Goal: Transaction & Acquisition: Book appointment/travel/reservation

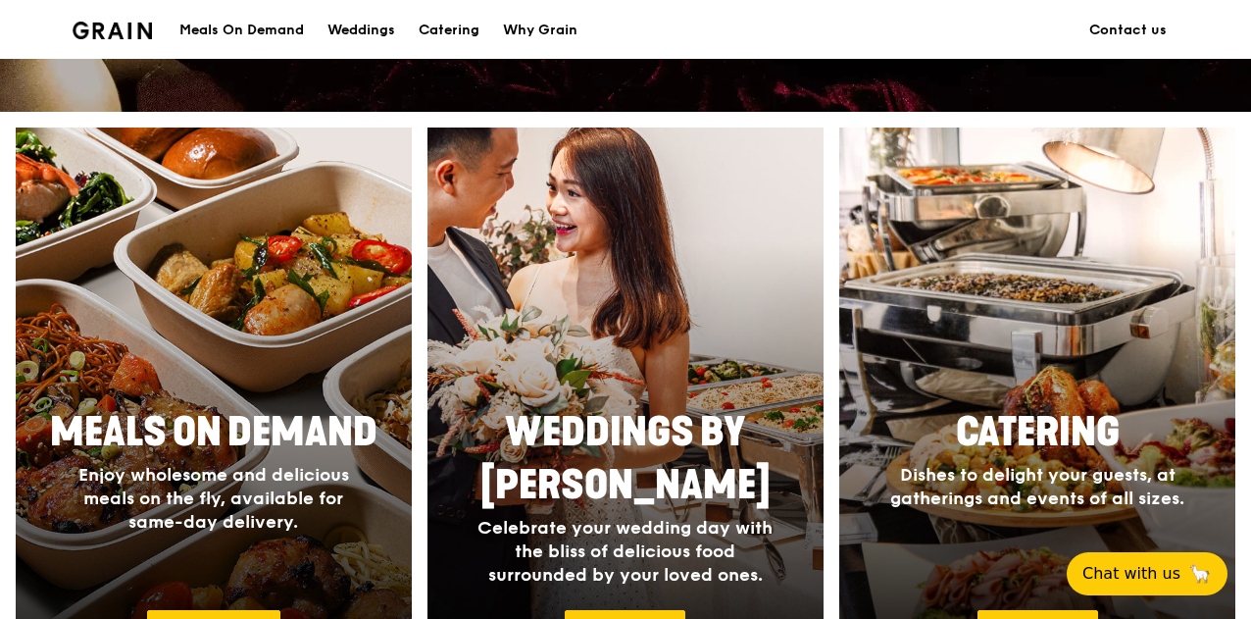
scroll to position [981, 0]
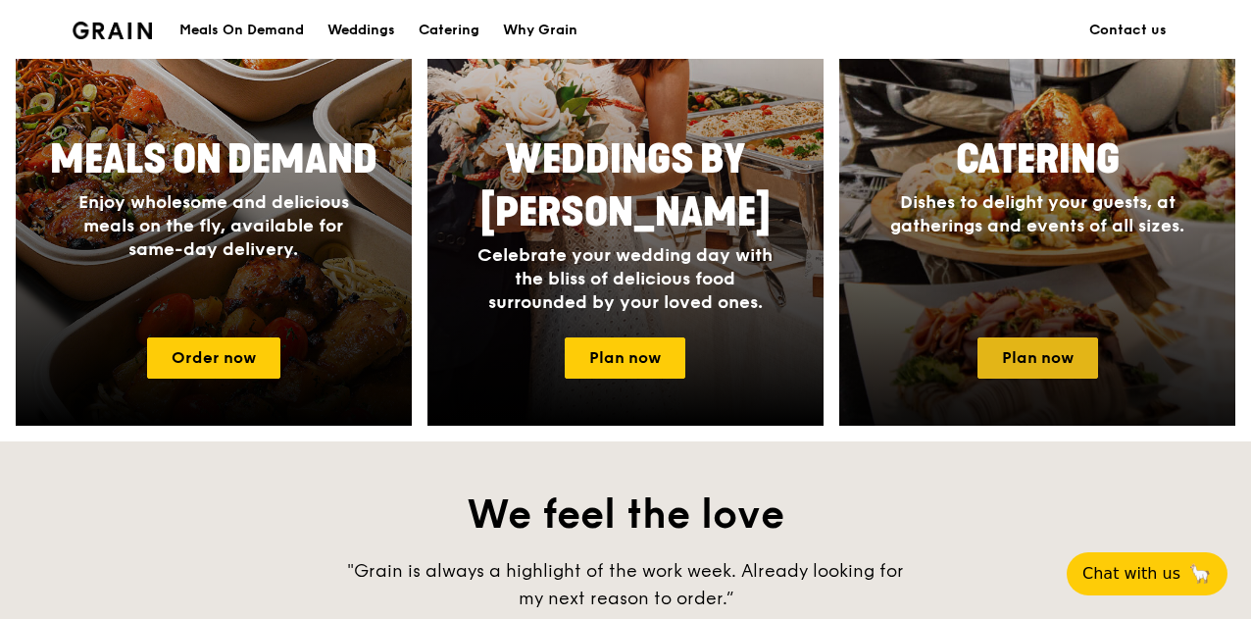
click at [1029, 372] on link "Plan now" at bounding box center [1038, 357] width 121 height 41
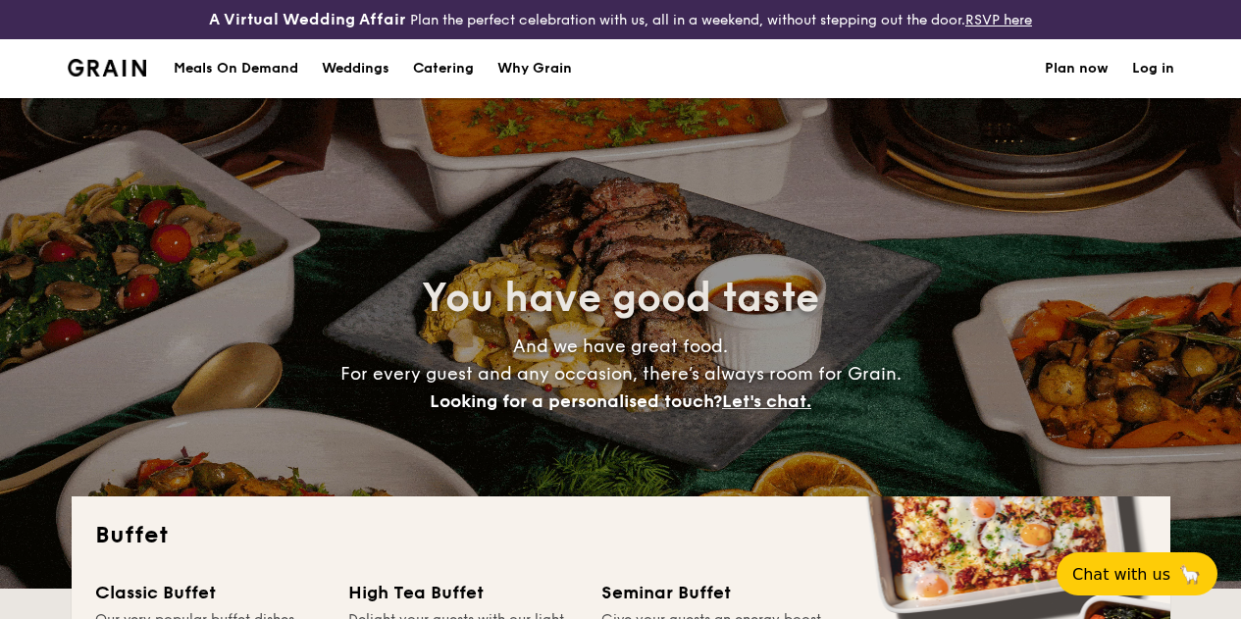
select select
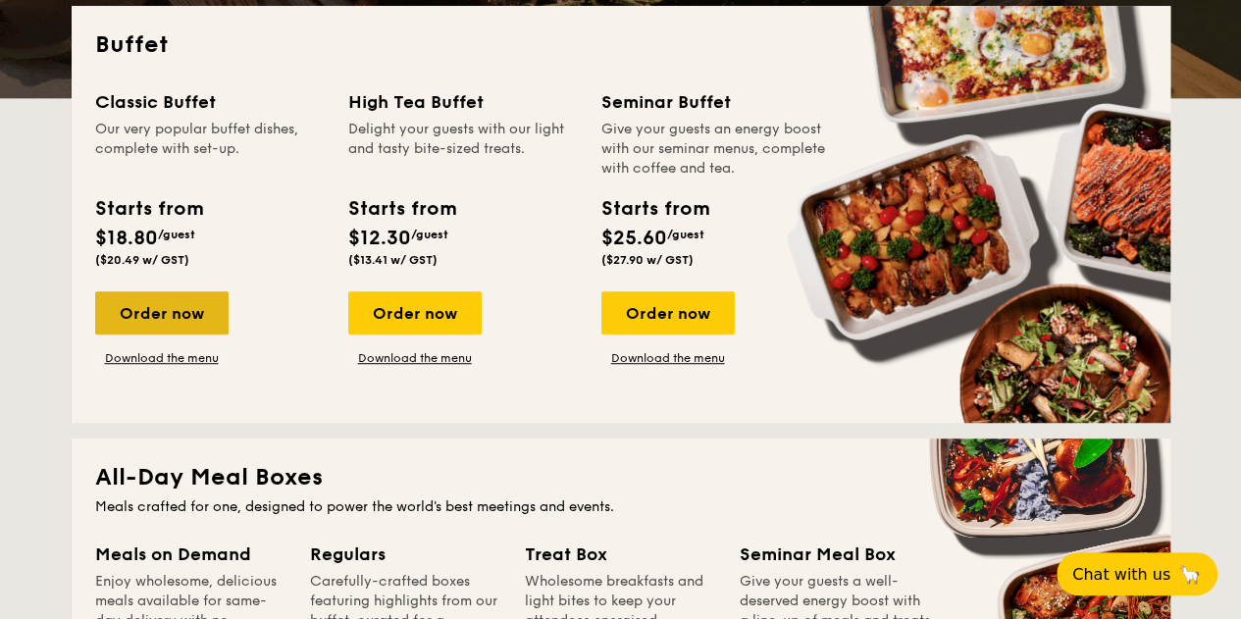
scroll to position [506, 0]
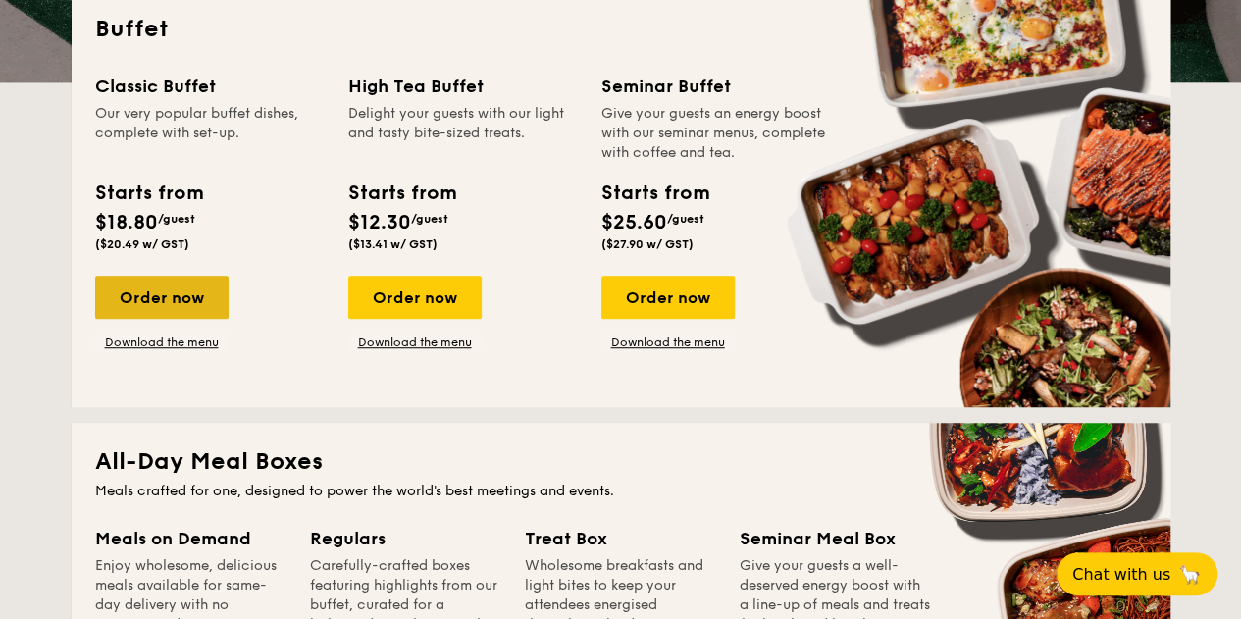
click at [164, 319] on div "Order now" at bounding box center [161, 297] width 133 height 43
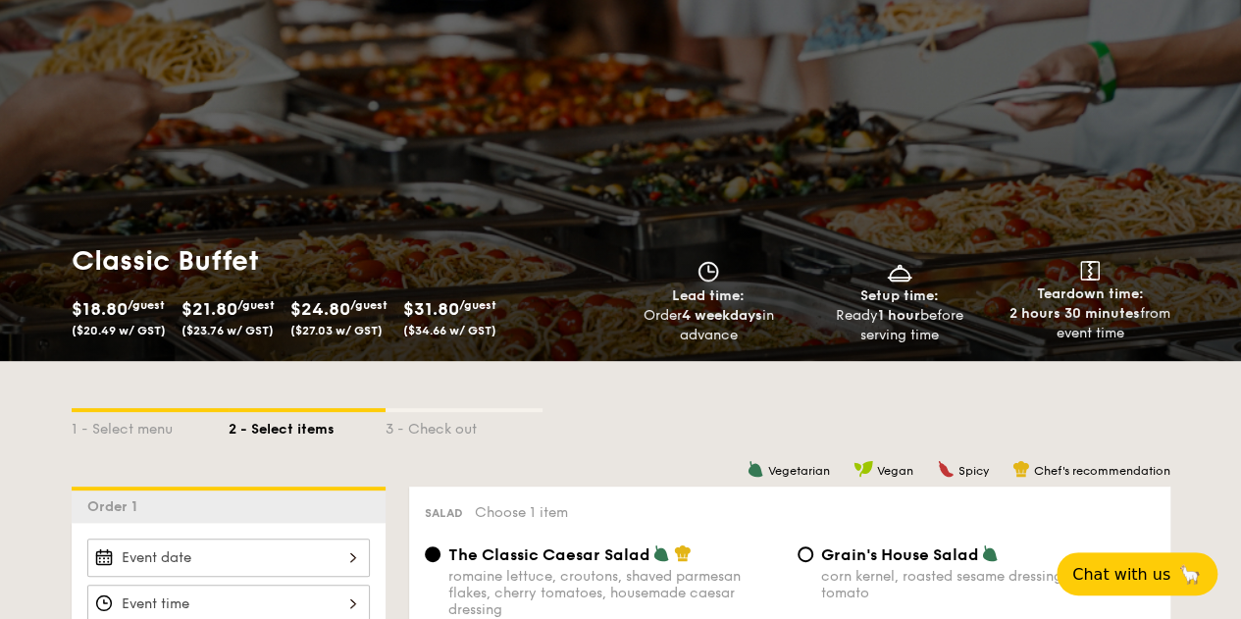
scroll to position [294, 0]
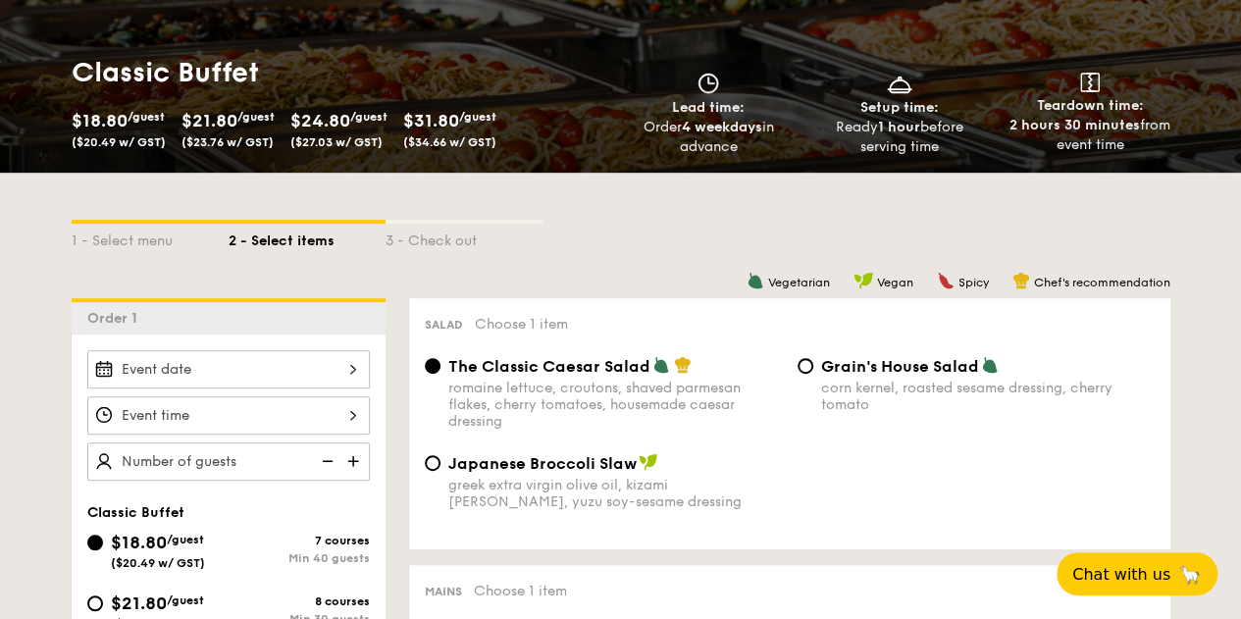
click at [231, 388] on div at bounding box center [228, 369] width 282 height 38
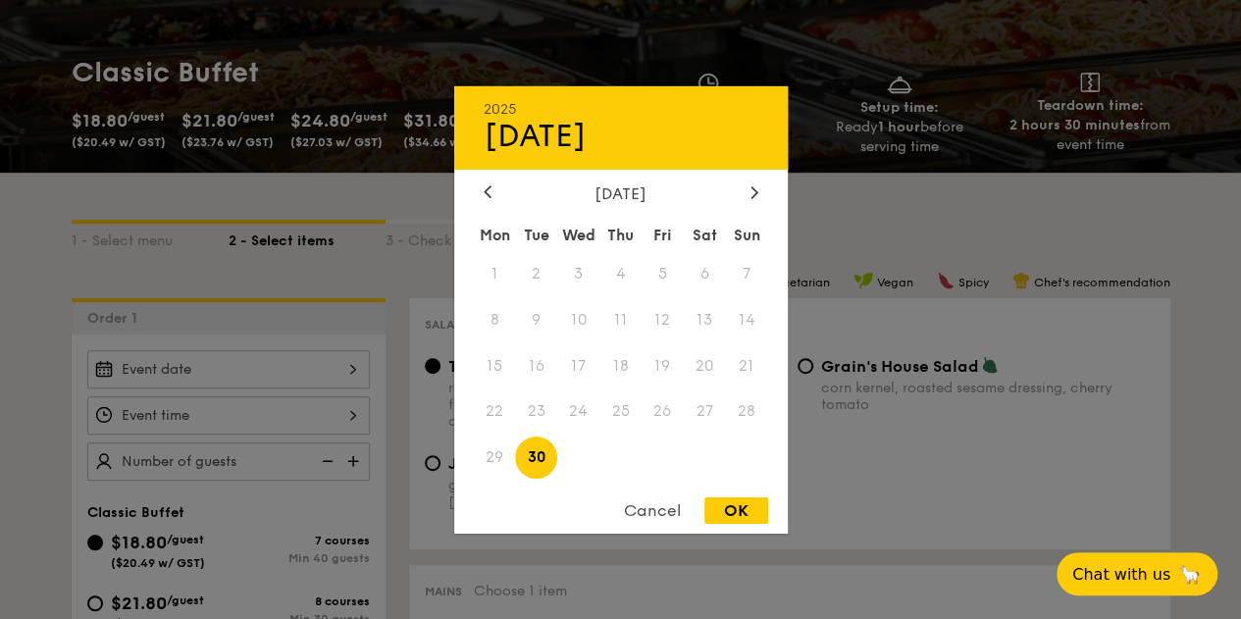
click at [538, 459] on span "30" at bounding box center [536, 457] width 42 height 42
click at [749, 513] on div "OK" at bounding box center [736, 510] width 64 height 26
type input "Sep 30, 2025"
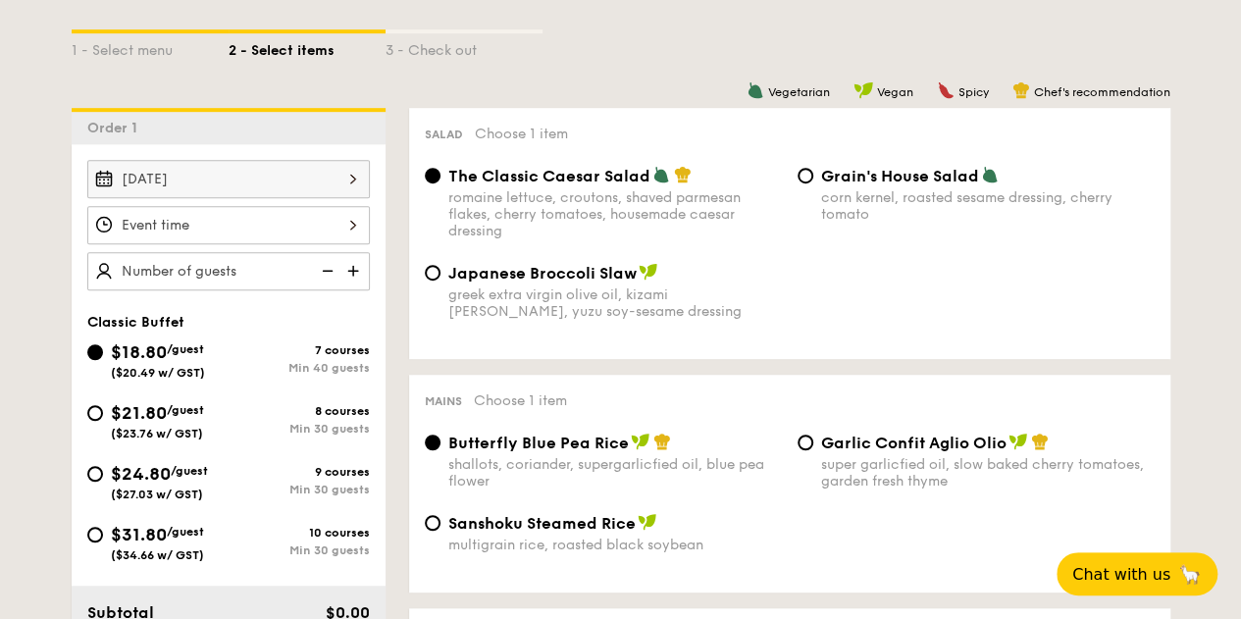
scroll to position [588, 0]
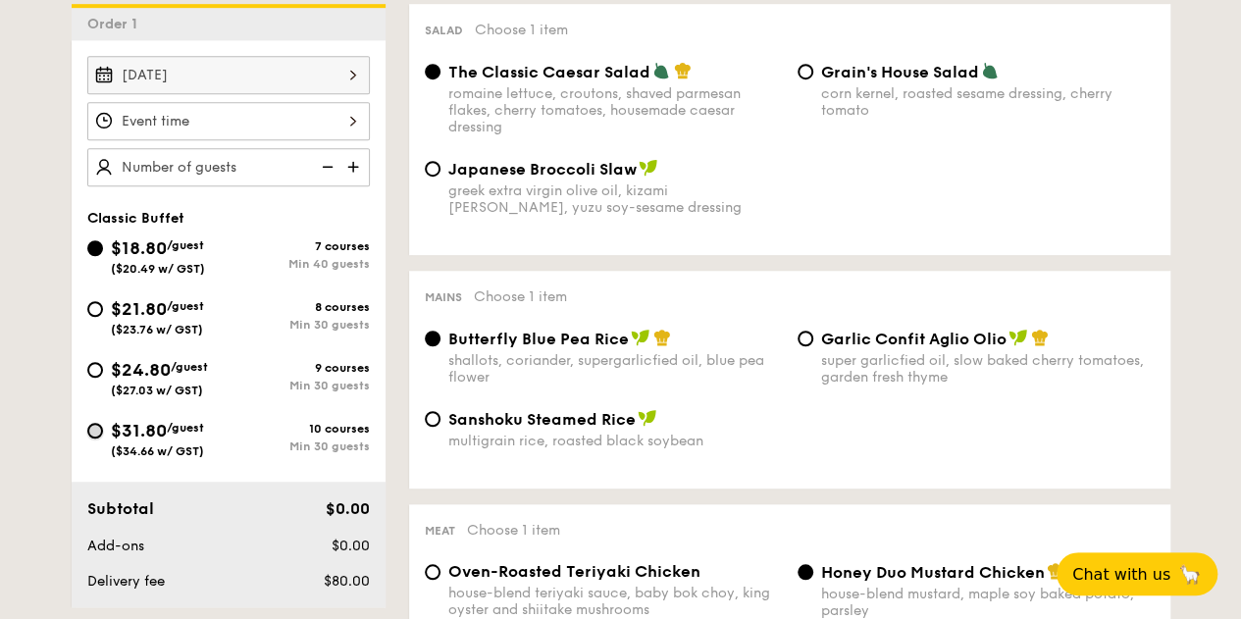
click at [94, 438] on input "$31.80 /guest ($34.66 w/ GST) 10 courses Min 30 guests" at bounding box center [95, 431] width 16 height 16
radio input "true"
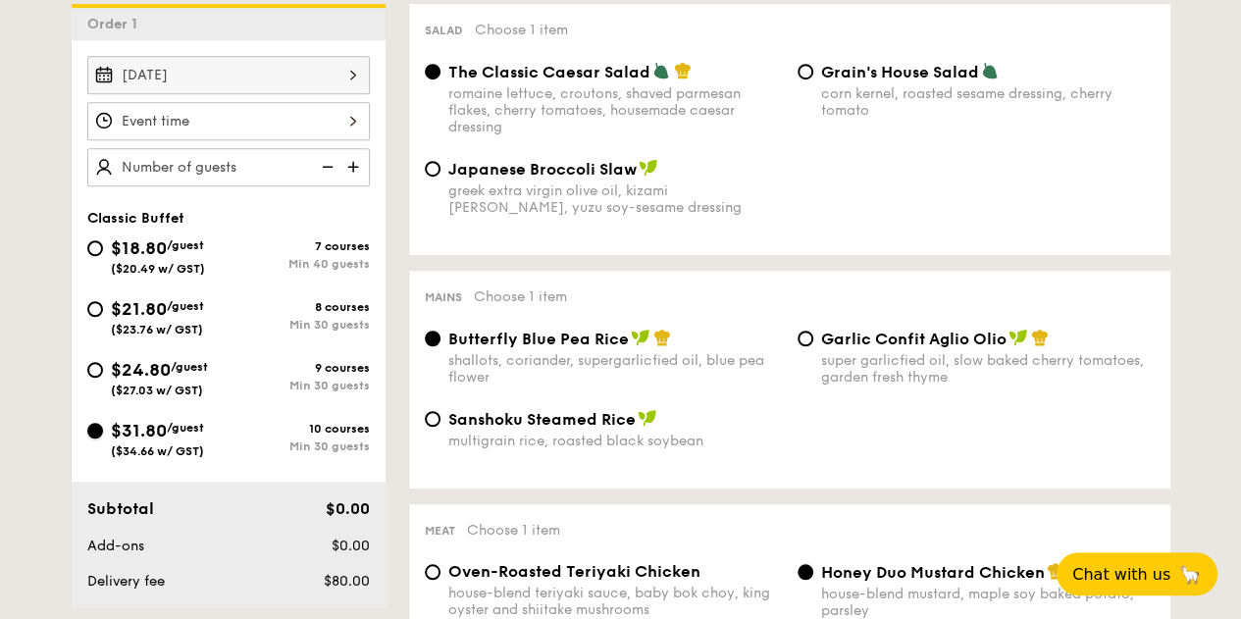
radio input "true"
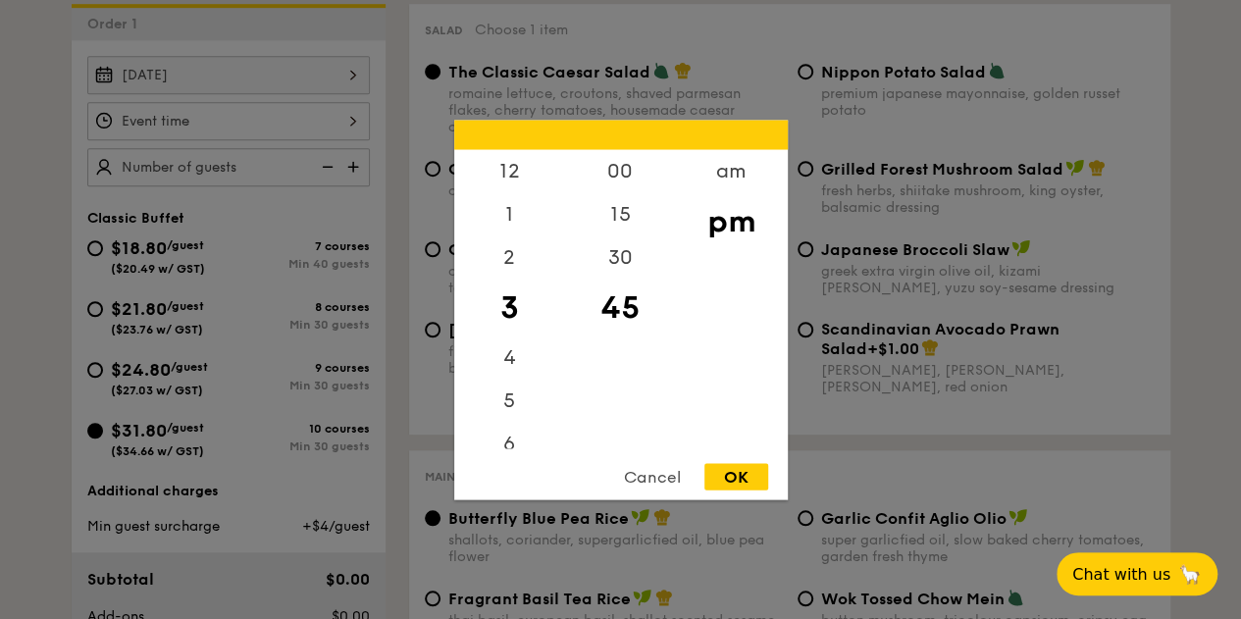
click at [205, 140] on div "12 1 2 3 4 5 6 7 8 9 10 11 00 15 30 45 am pm Cancel OK" at bounding box center [228, 121] width 282 height 38
click at [508, 173] on div "12" at bounding box center [509, 177] width 111 height 57
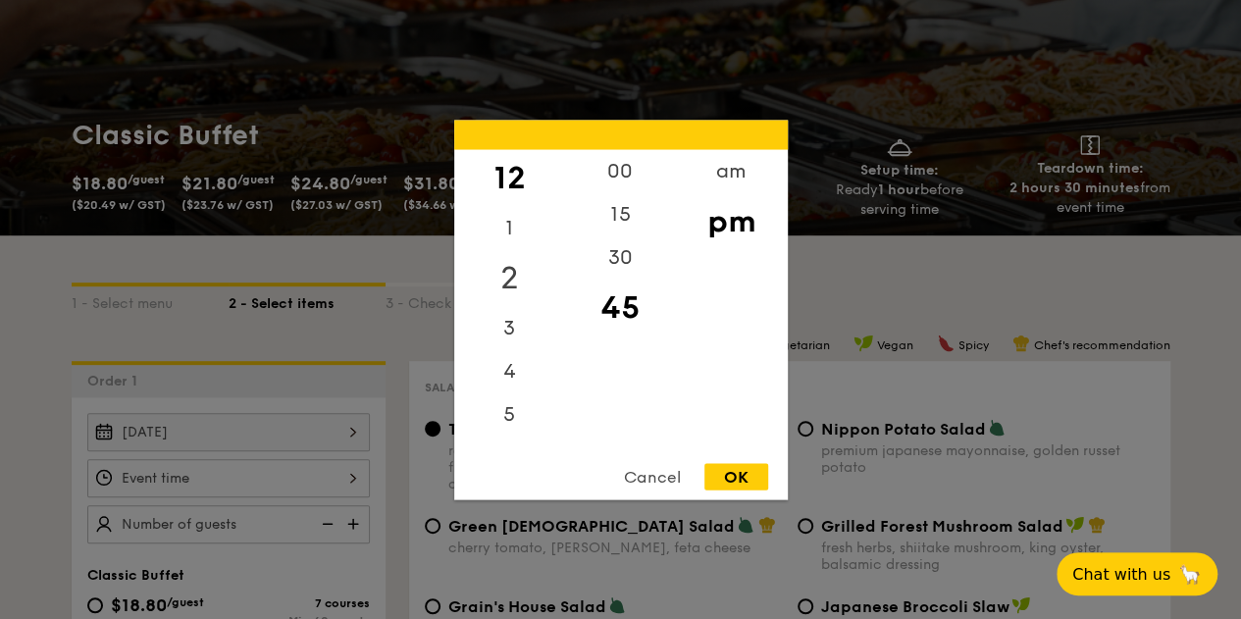
scroll to position [196, 0]
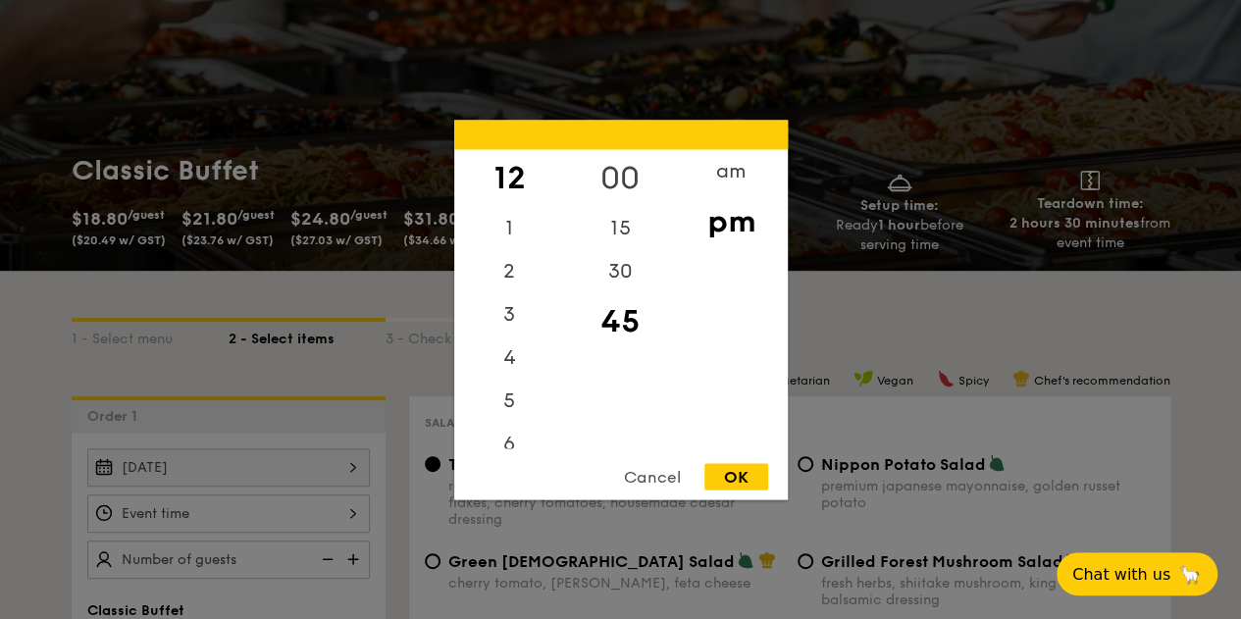
click at [631, 165] on div "00" at bounding box center [620, 177] width 111 height 57
click at [731, 481] on div "OK" at bounding box center [736, 476] width 64 height 26
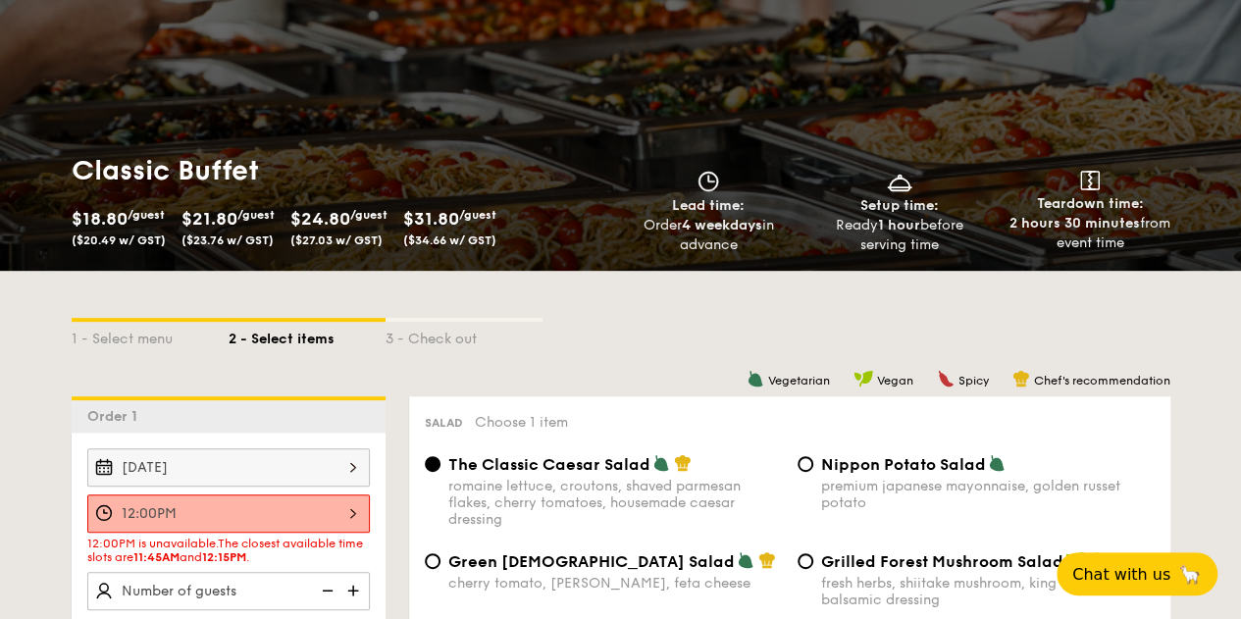
scroll to position [392, 0]
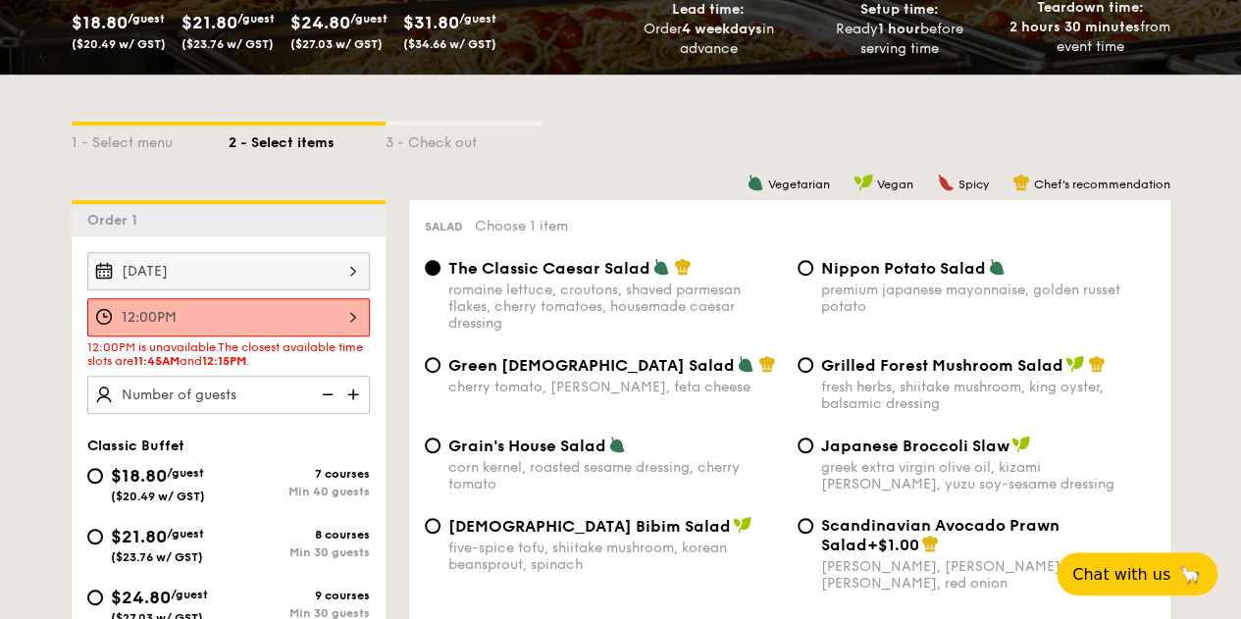
click at [153, 316] on div "12:00PM" at bounding box center [228, 317] width 282 height 38
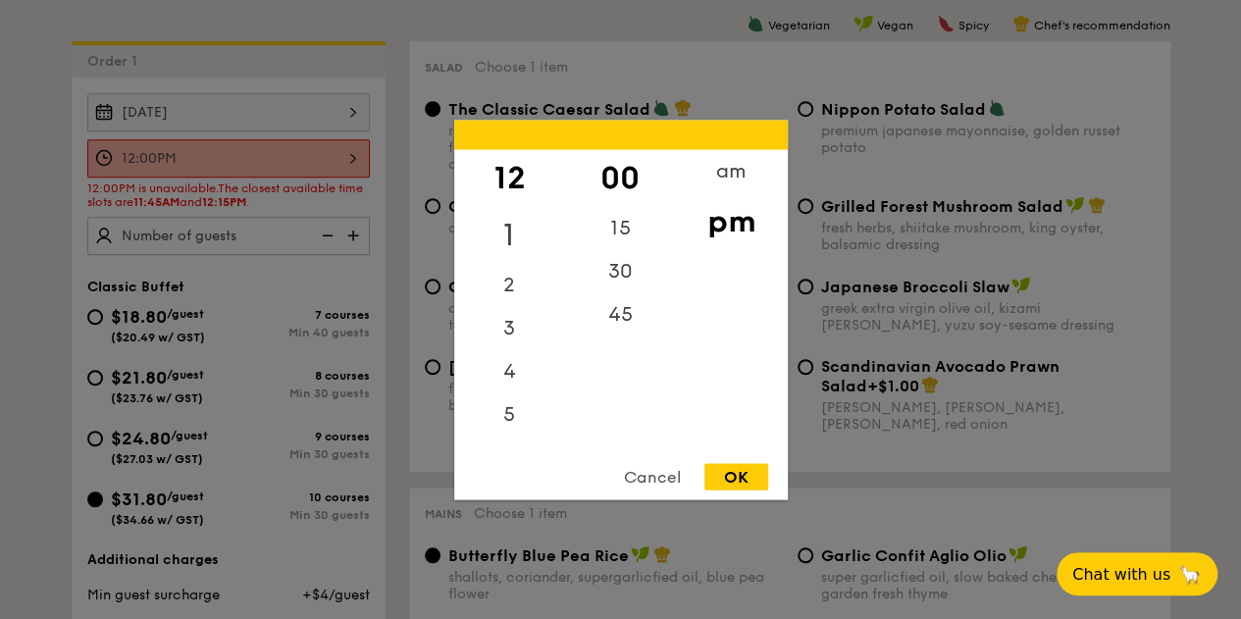
scroll to position [785, 0]
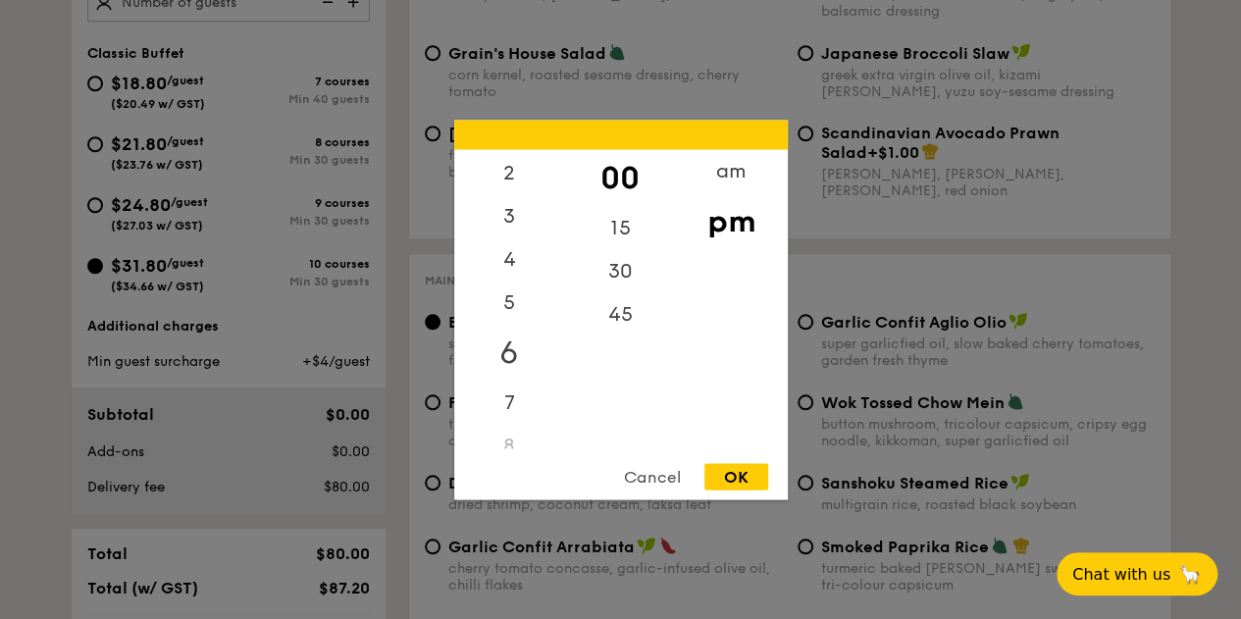
click at [510, 420] on div "7" at bounding box center [509, 402] width 111 height 43
click at [507, 387] on div "10" at bounding box center [509, 384] width 111 height 43
click at [507, 385] on div "10" at bounding box center [509, 384] width 111 height 43
click at [728, 174] on div "am" at bounding box center [731, 177] width 111 height 57
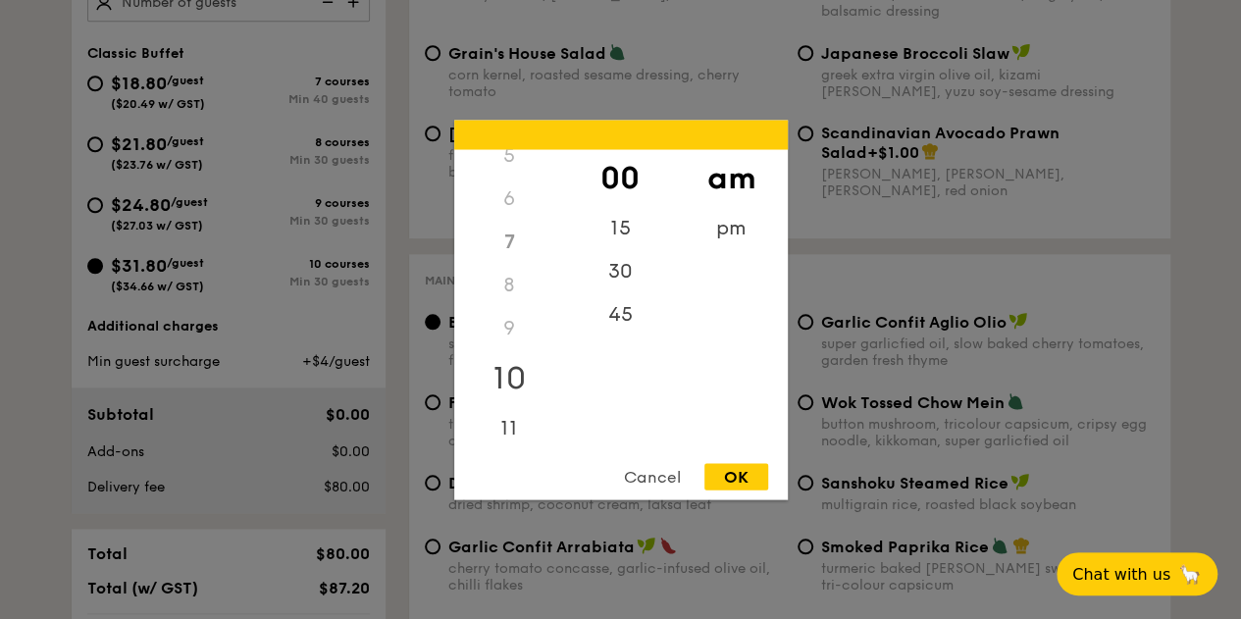
click at [514, 378] on div "10" at bounding box center [509, 377] width 111 height 57
click at [511, 429] on div "11" at bounding box center [509, 434] width 111 height 57
click at [623, 291] on div "30" at bounding box center [620, 277] width 111 height 57
click at [738, 477] on div "OK" at bounding box center [736, 476] width 64 height 26
type input "11:30AM"
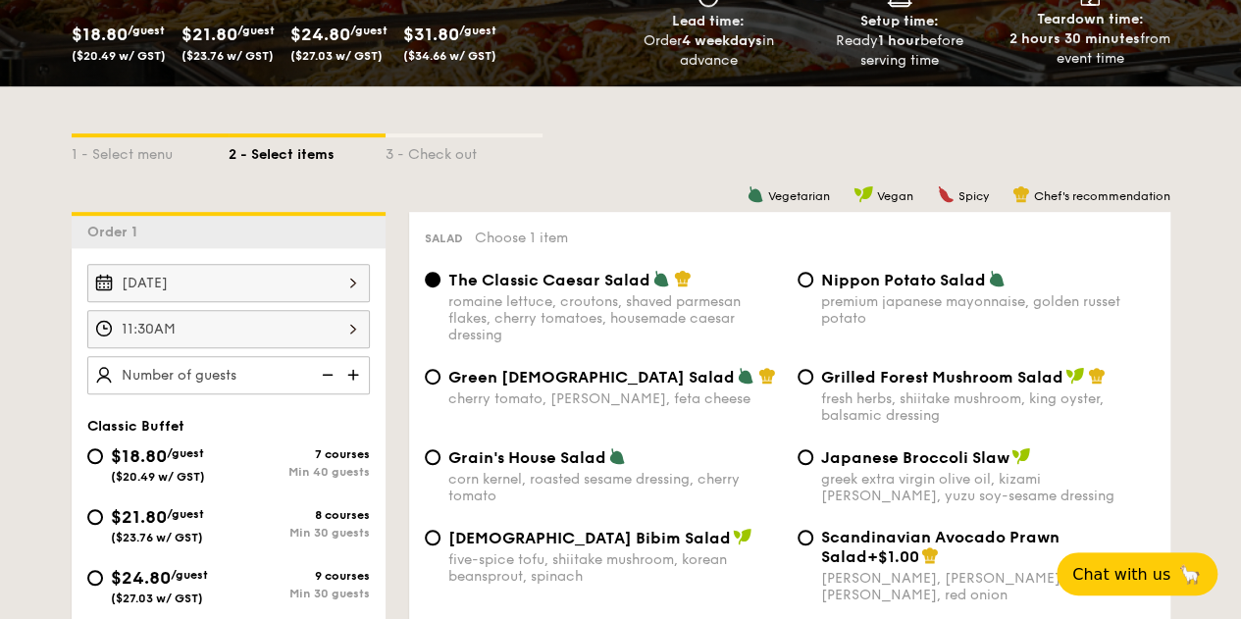
scroll to position [359, 0]
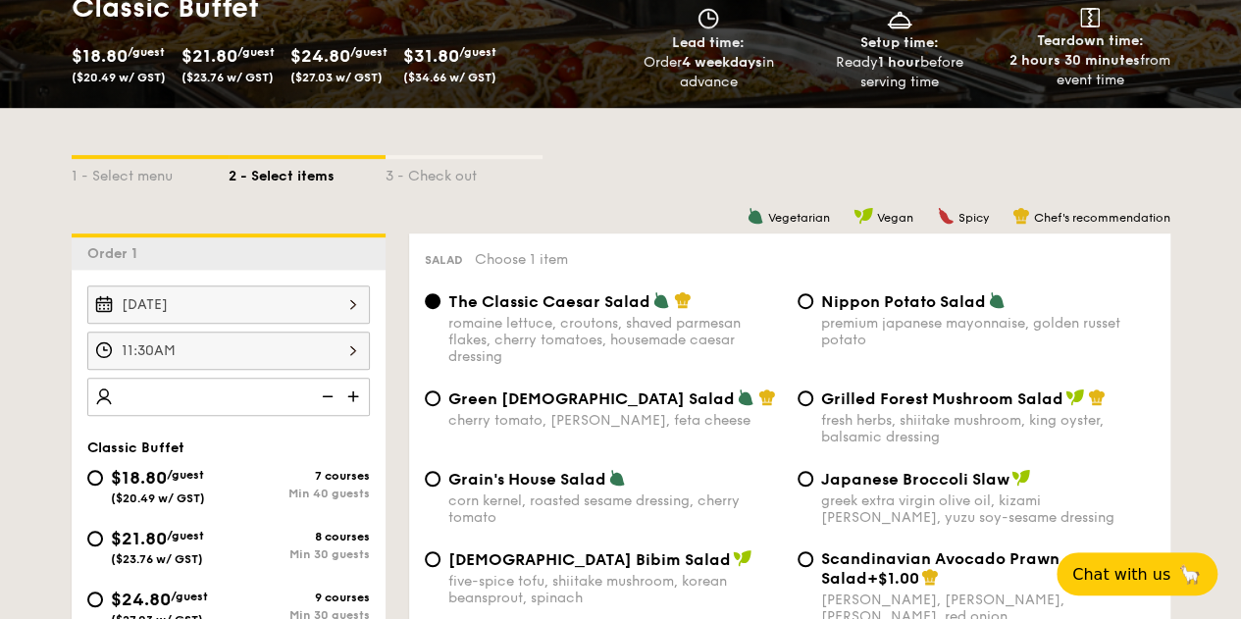
type input "3"
type input "20 guests"
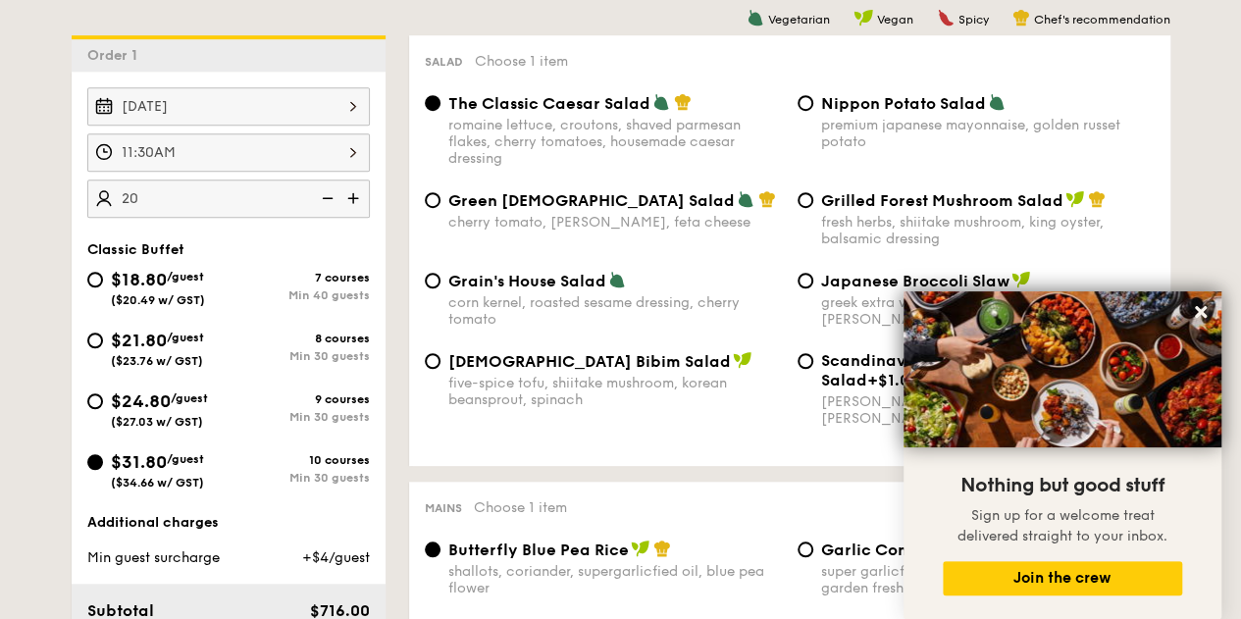
scroll to position [588, 0]
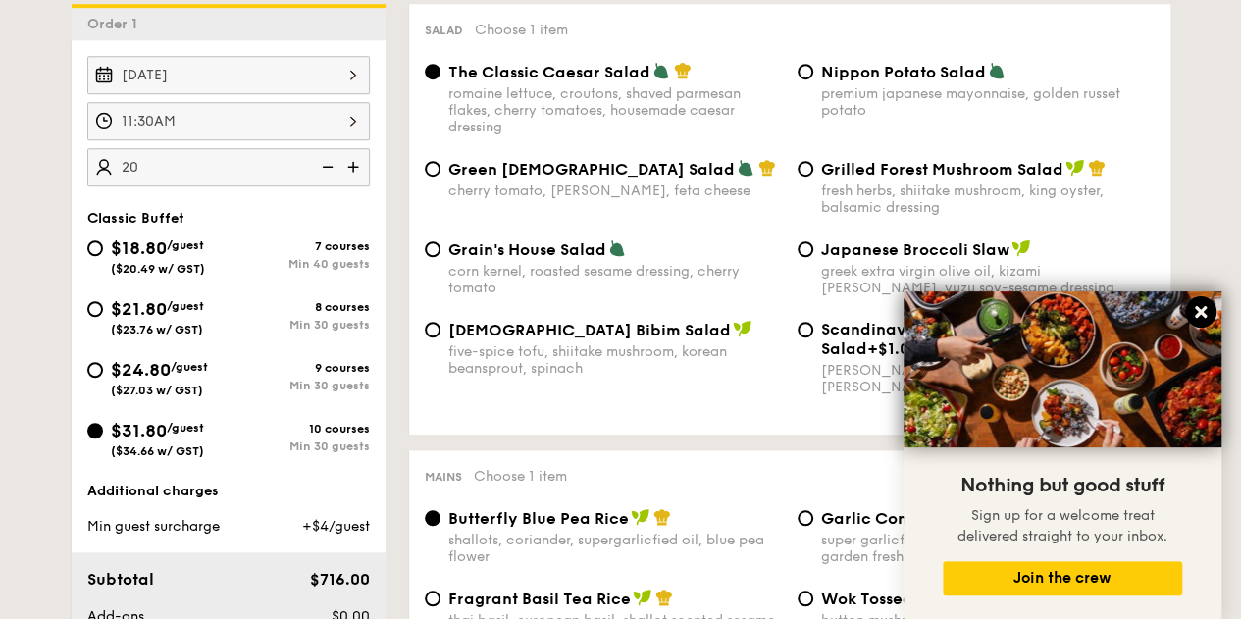
click at [1201, 315] on icon at bounding box center [1201, 312] width 12 height 12
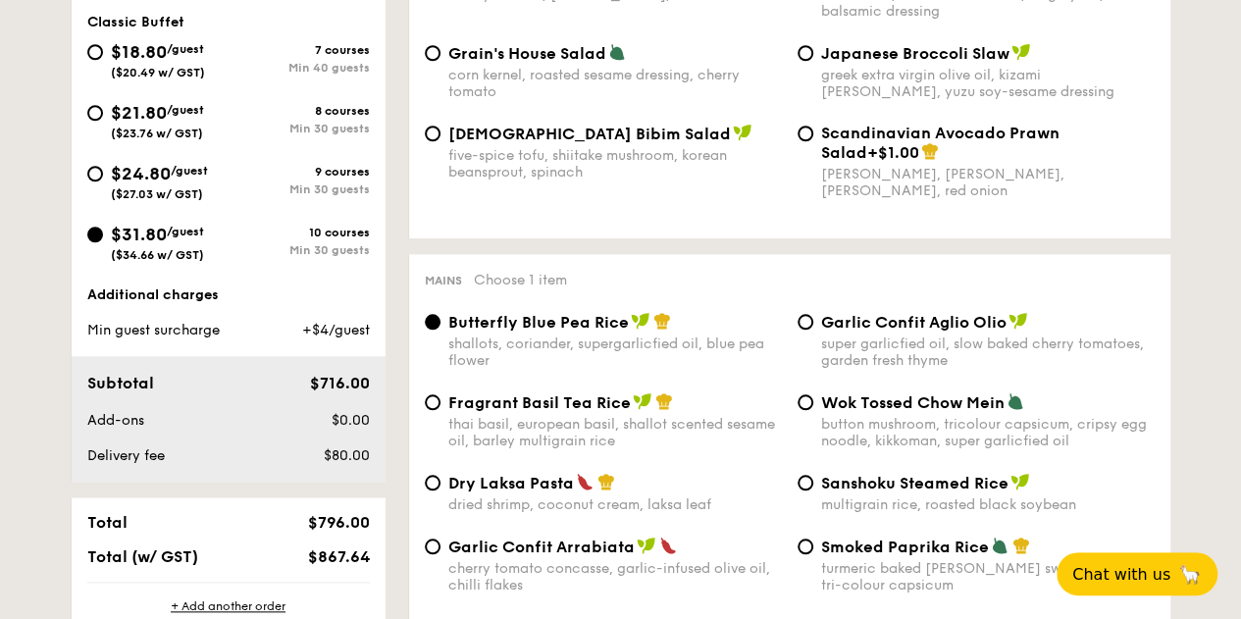
scroll to position [490, 0]
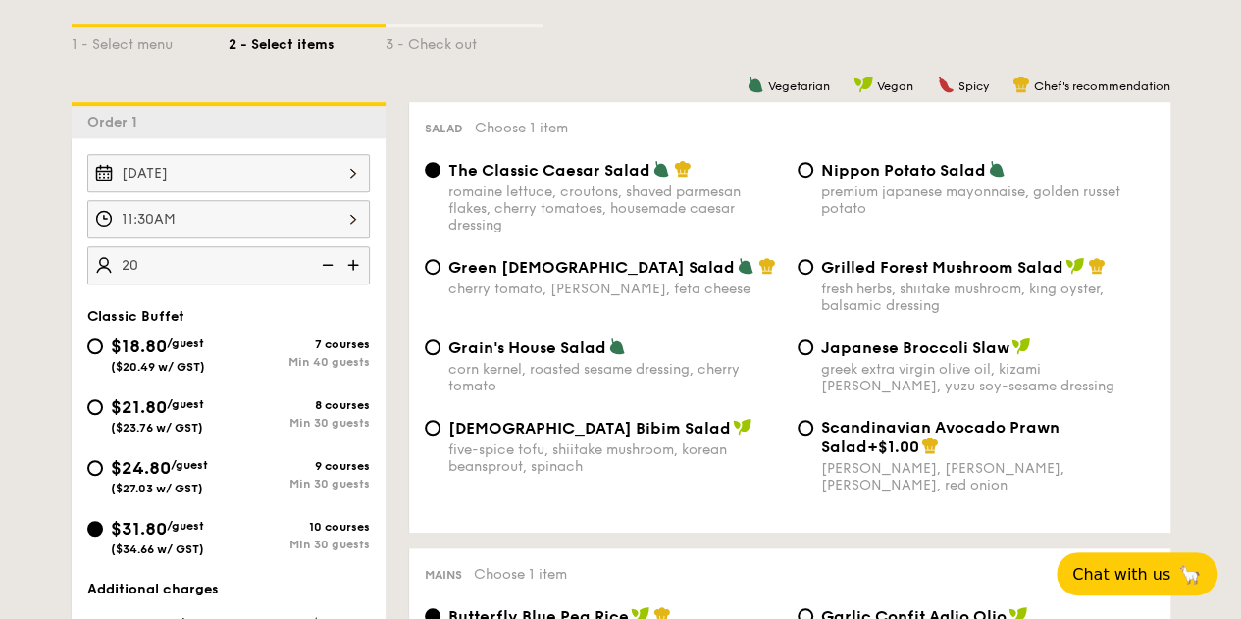
click at [198, 238] on div "11:30AM" at bounding box center [228, 219] width 282 height 38
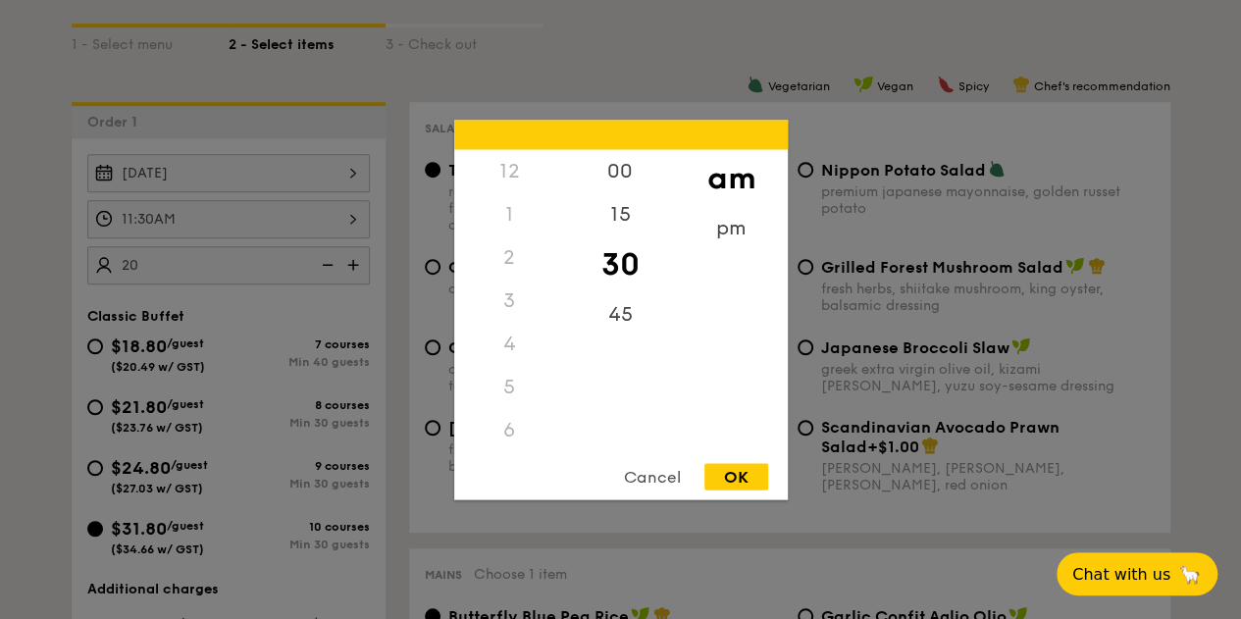
scroll to position [231, 0]
click at [198, 240] on div at bounding box center [620, 309] width 1241 height 619
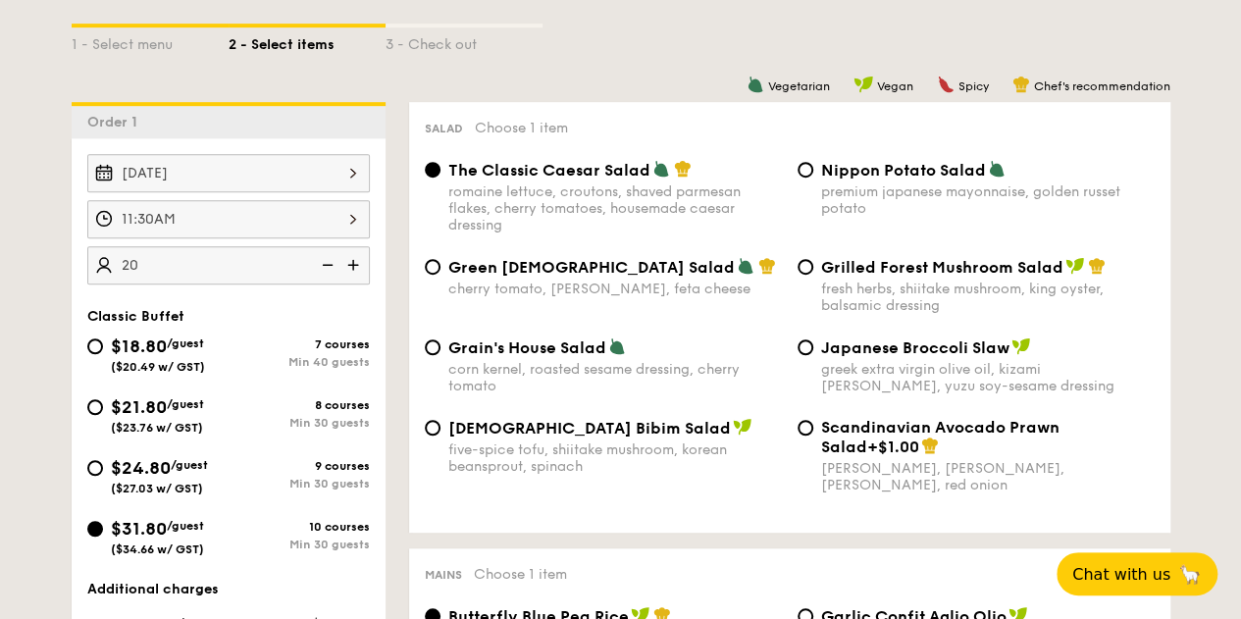
click at [331, 238] on div "11:30AM" at bounding box center [228, 219] width 282 height 38
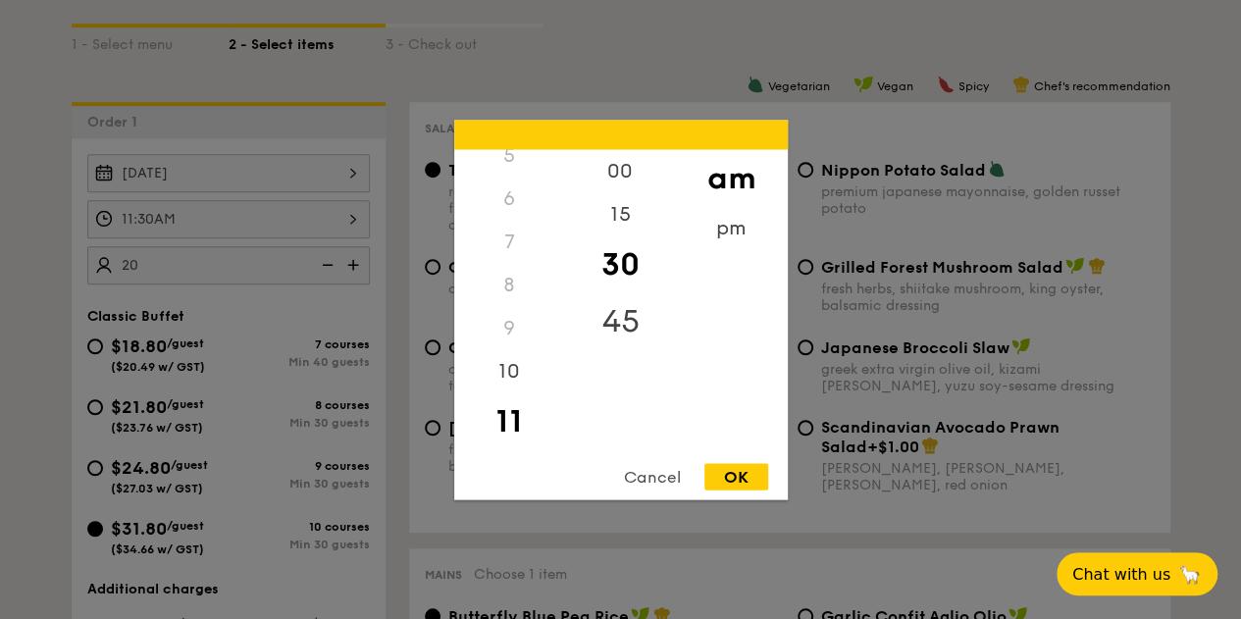
click at [606, 319] on div "45" at bounding box center [620, 320] width 111 height 57
click at [722, 478] on div "OK" at bounding box center [736, 476] width 64 height 26
type input "11:45AM"
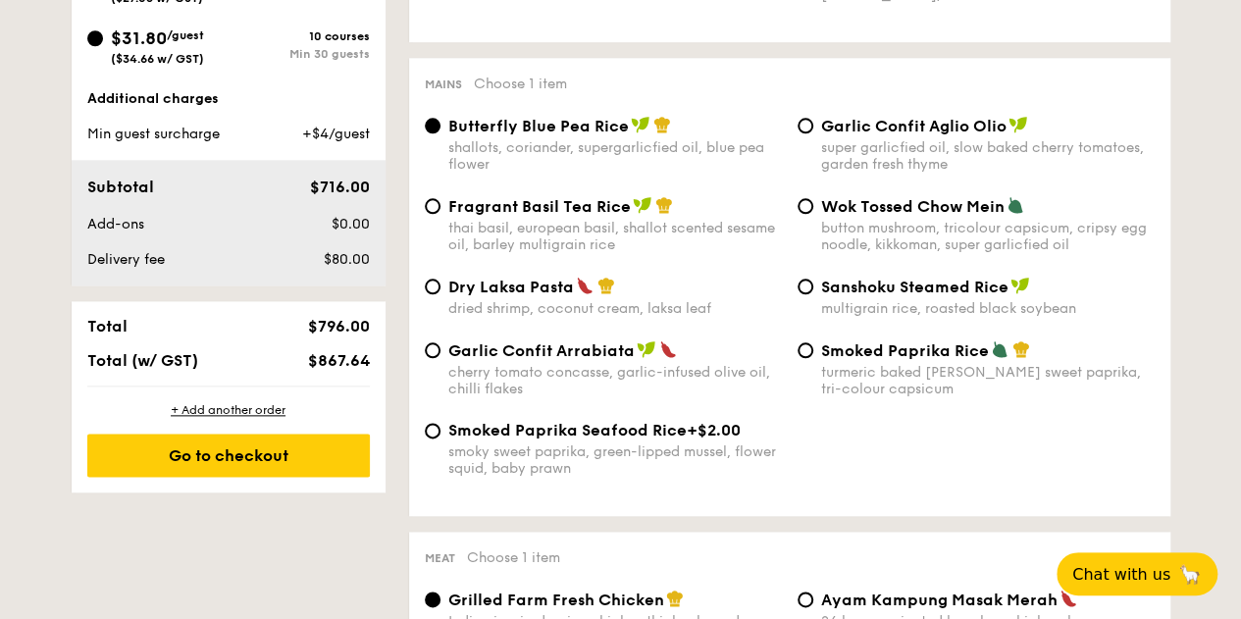
scroll to position [392, 0]
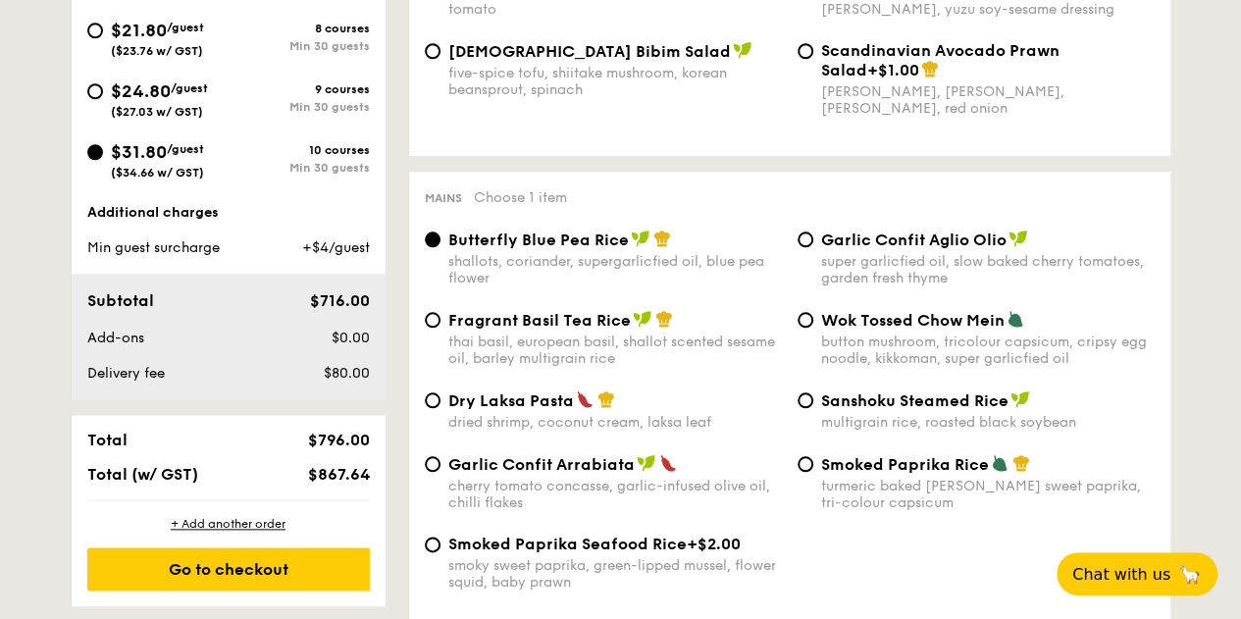
scroll to position [981, 0]
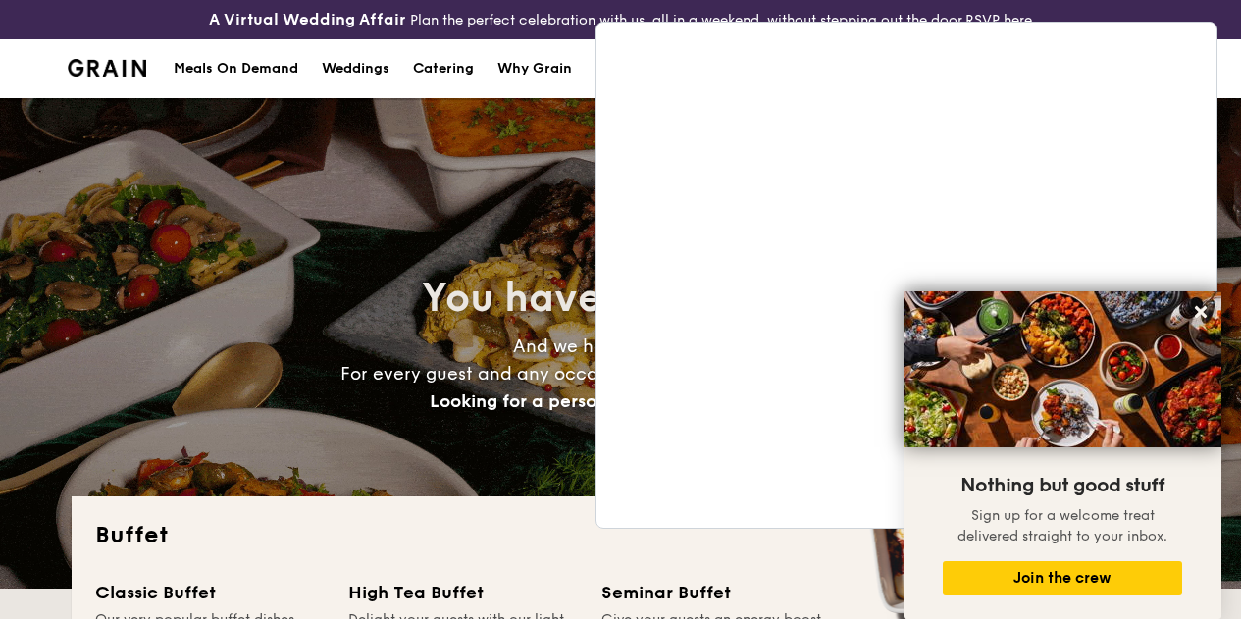
select select
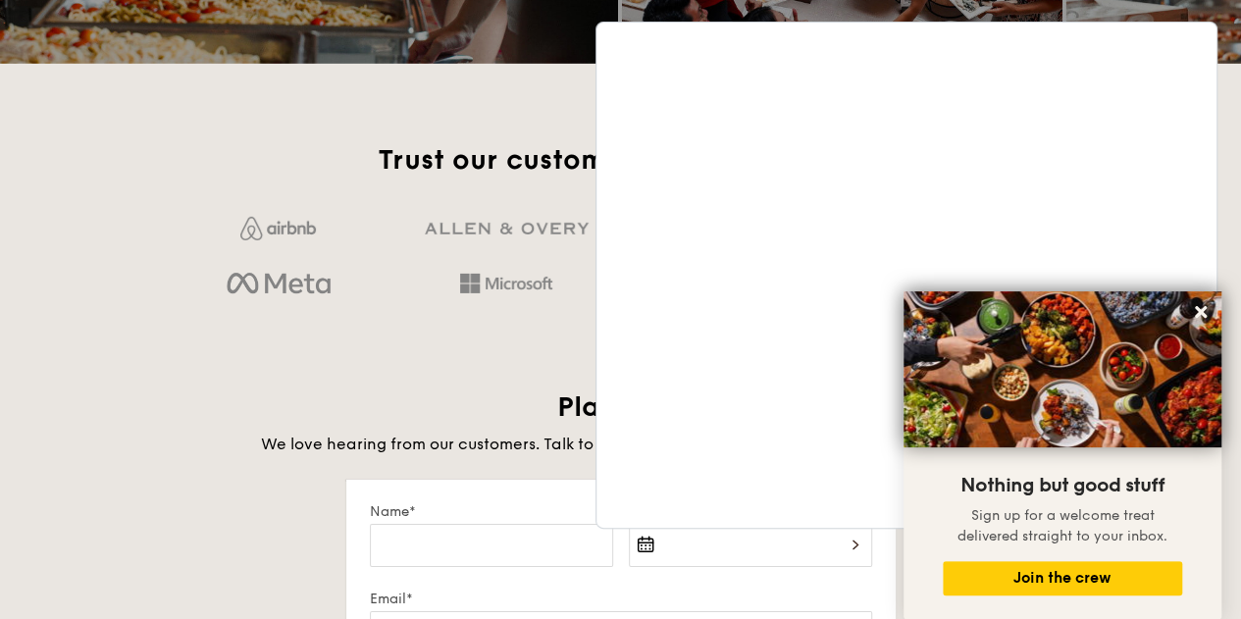
click at [219, 158] on h2 "Trust our customers who love Grain" at bounding box center [620, 159] width 895 height 35
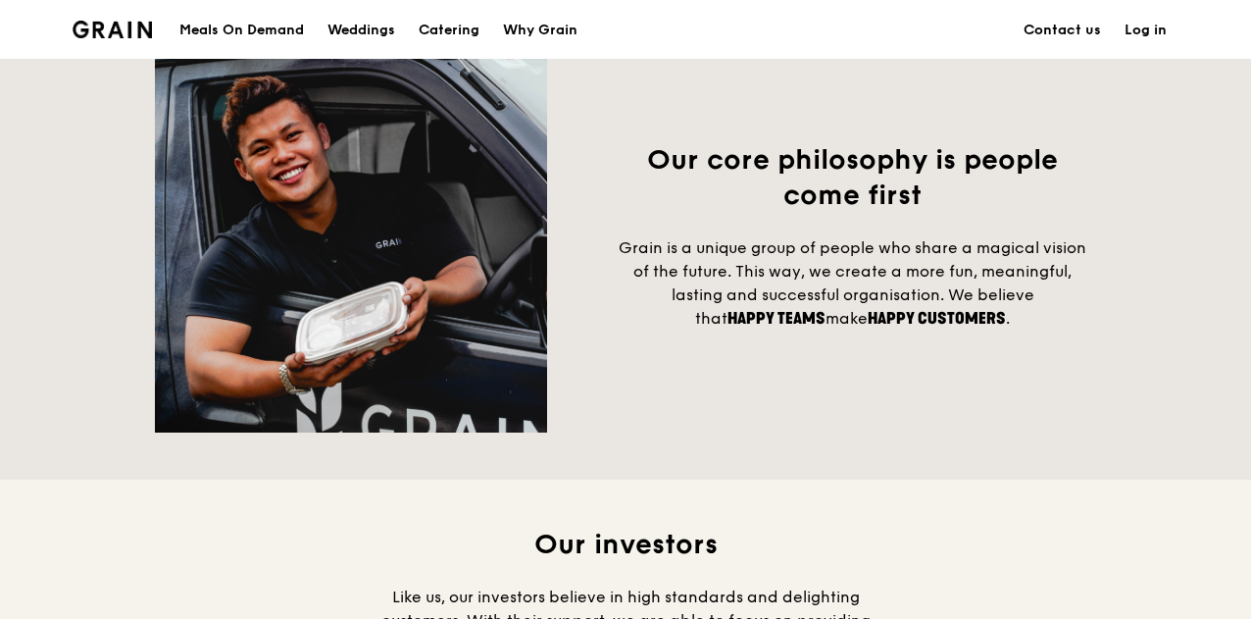
scroll to position [1471, 0]
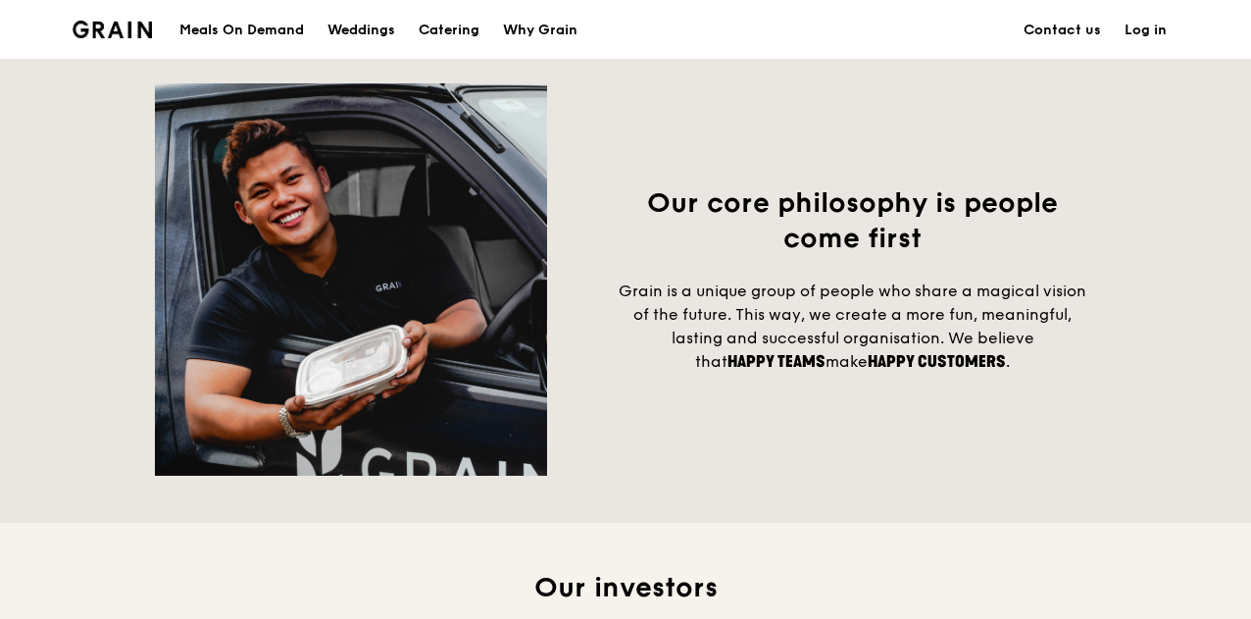
click at [771, 193] on div "Our core philosophy is people come first Grain is a unique group of people who …" at bounding box center [625, 279] width 941 height 392
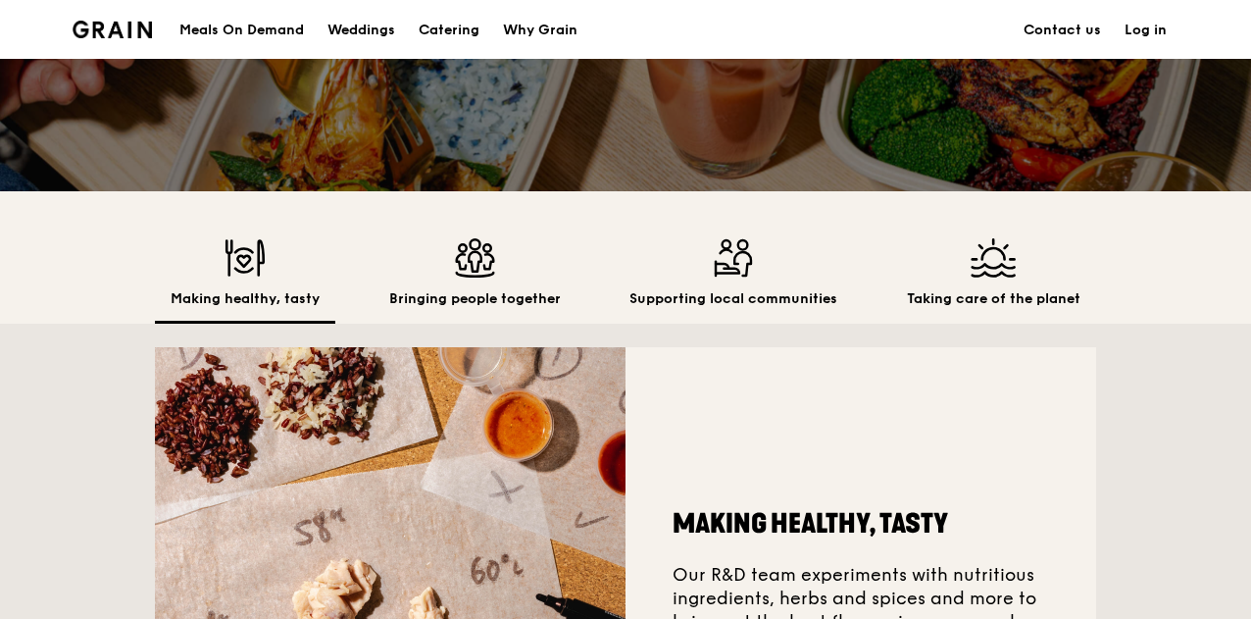
scroll to position [490, 0]
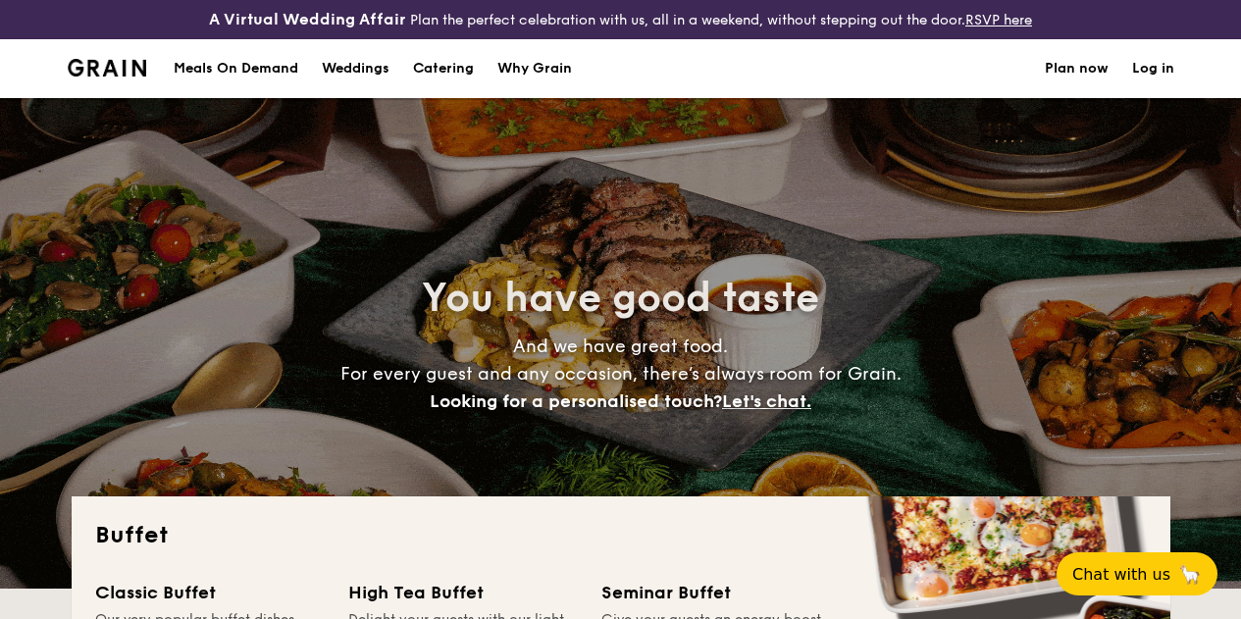
select select
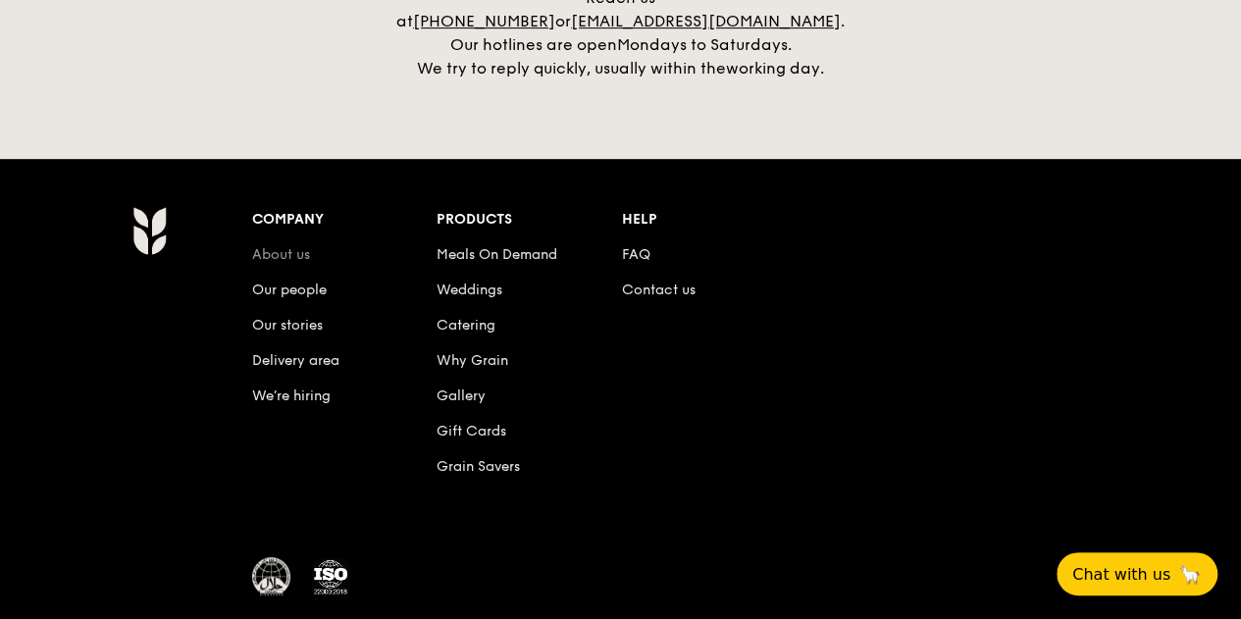
scroll to position [4355, 0]
